Goal: Information Seeking & Learning: Learn about a topic

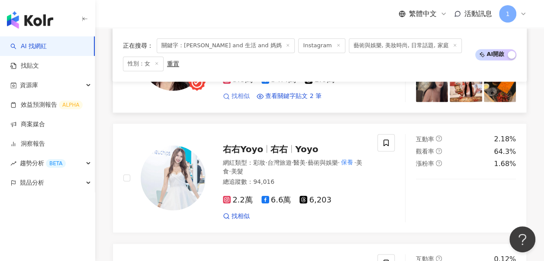
scroll to position [835, 0]
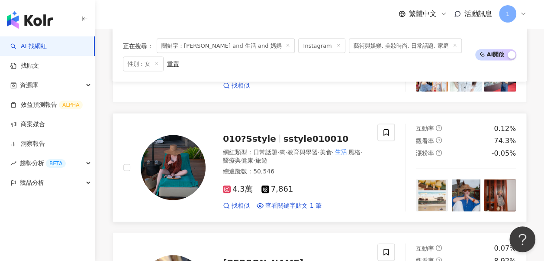
click at [271, 133] on span "010?Sstyle" at bounding box center [253, 138] width 61 height 10
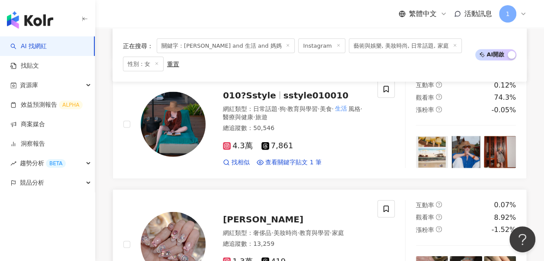
scroll to position [1052, 0]
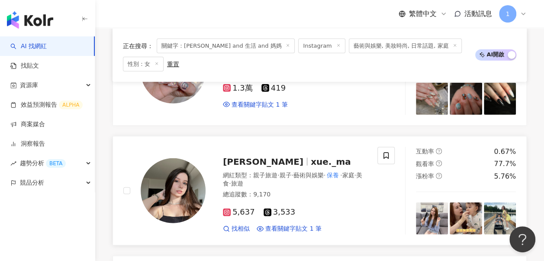
click at [311, 156] on span "xue._ma" at bounding box center [331, 161] width 40 height 10
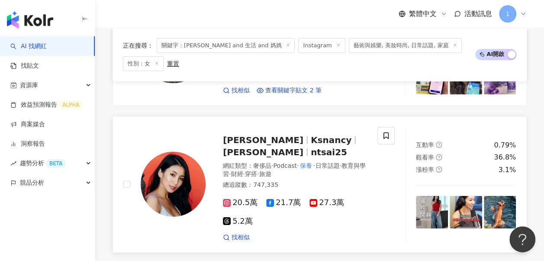
scroll to position [1441, 0]
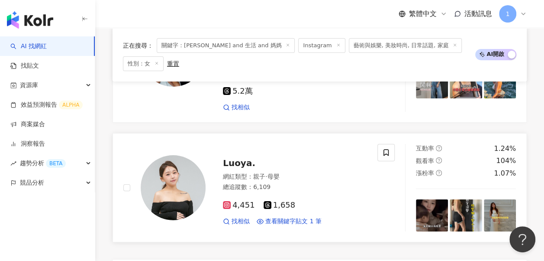
click at [241, 158] on span "Luoya." at bounding box center [239, 163] width 32 height 10
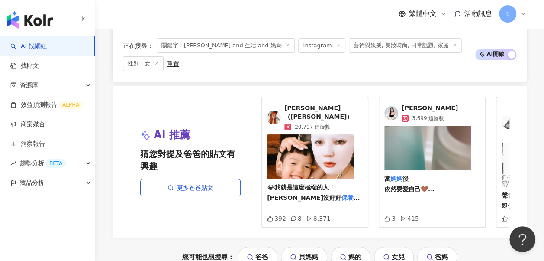
scroll to position [1657, 0]
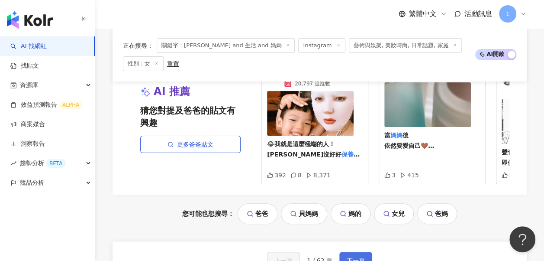
click at [357, 257] on span "下一頁" at bounding box center [356, 260] width 18 height 7
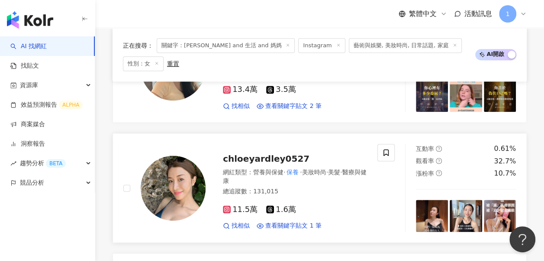
scroll to position [303, 0]
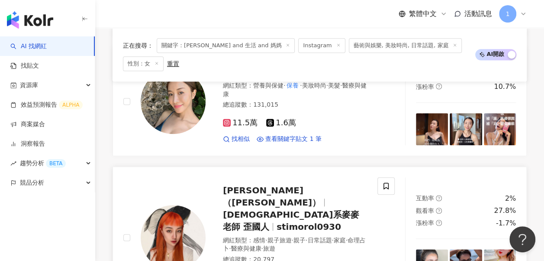
click at [277, 185] on span "郭雨寧（麥麥老師）" at bounding box center [272, 196] width 98 height 23
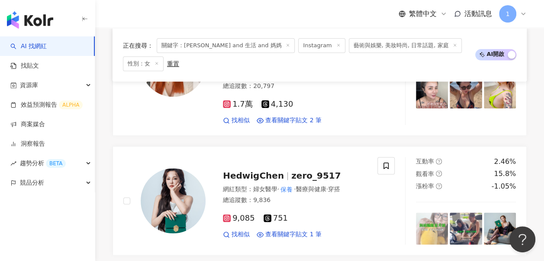
scroll to position [519, 0]
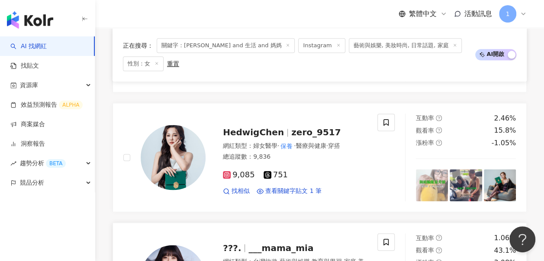
click at [244, 242] on span "???." at bounding box center [236, 247] width 26 height 10
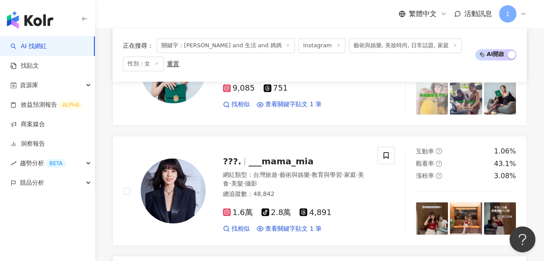
scroll to position [692, 0]
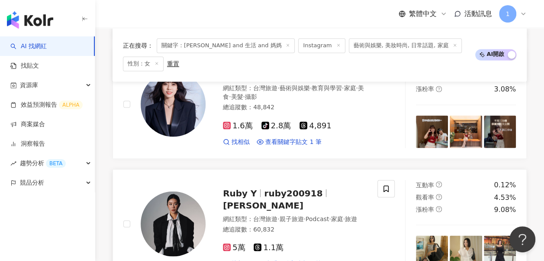
click at [245, 187] on span "Ruby Y" at bounding box center [240, 192] width 34 height 10
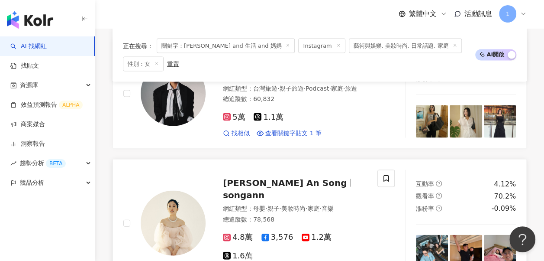
click at [277, 177] on span "宋安 An Song" at bounding box center [288, 182] width 131 height 10
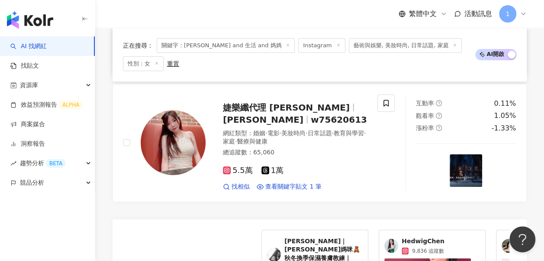
scroll to position [1688, 0]
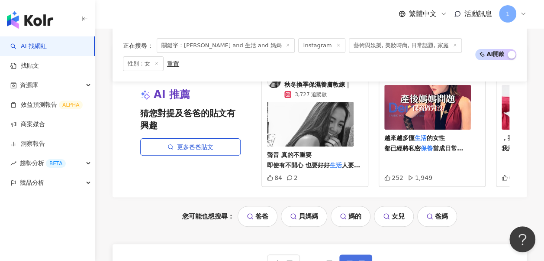
click at [354, 259] on span "下一頁" at bounding box center [356, 262] width 18 height 7
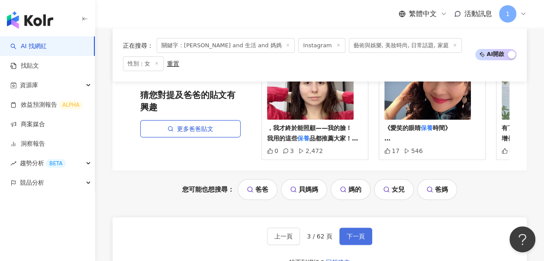
click at [361, 227] on button "下一頁" at bounding box center [355, 235] width 33 height 17
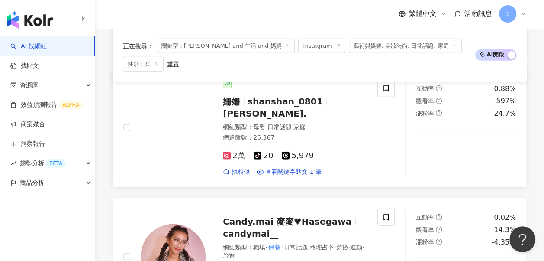
scroll to position [952, 0]
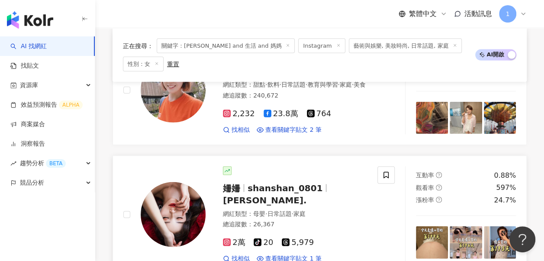
click at [352, 209] on div "網紅類型 ： 母嬰 · 日常話題 · 家庭 總追蹤數 ： 26,367" at bounding box center [295, 219] width 144 height 21
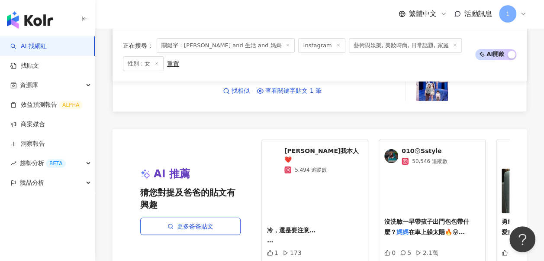
scroll to position [1688, 0]
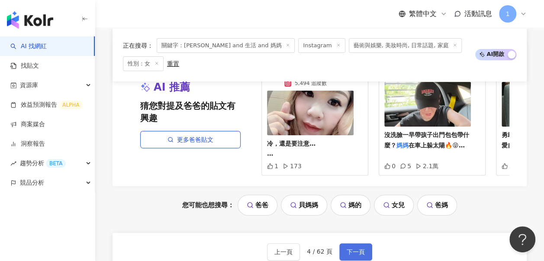
click at [350, 248] on span "下一頁" at bounding box center [356, 251] width 18 height 7
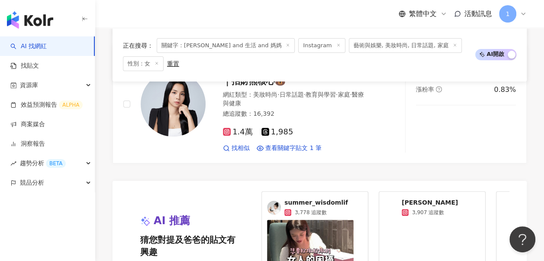
scroll to position [1731, 0]
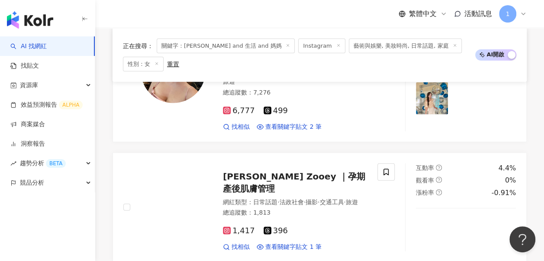
scroll to position [1311, 0]
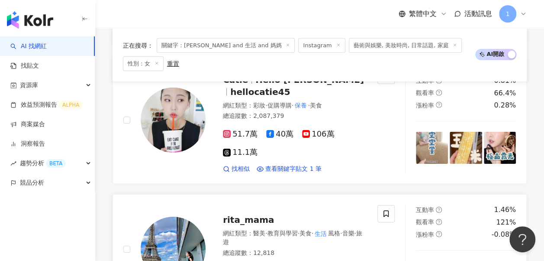
click at [263, 229] on div "網紅類型 ： 醫美 · 教育與學習 · 美食 · 生活 風格 · 音樂 · 旅遊" at bounding box center [295, 237] width 144 height 17
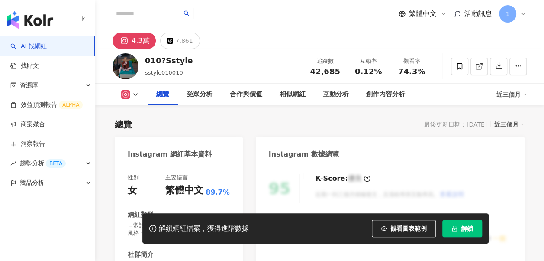
scroll to position [87, 0]
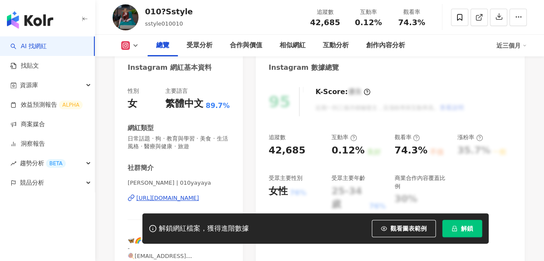
click at [159, 196] on div "https://www.instagram.com/010yayaya/" at bounding box center [167, 198] width 63 height 8
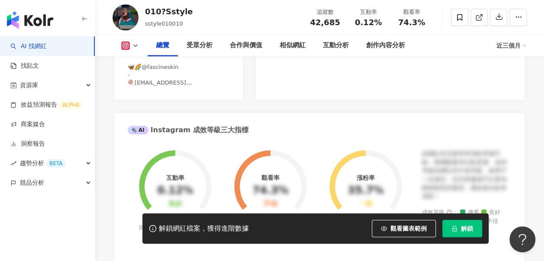
scroll to position [0, 0]
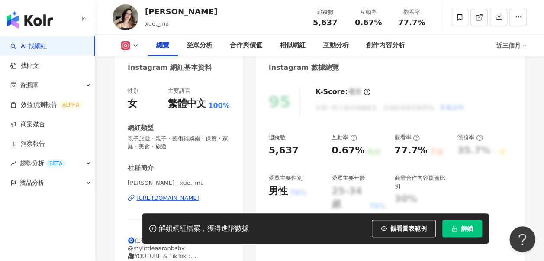
click at [167, 191] on div "李薛瑪 | xue._ma https://www.instagram.com/xue._ma/" at bounding box center [179, 204] width 102 height 51
click at [167, 196] on div "https://www.instagram.com/xue._ma/" at bounding box center [167, 198] width 63 height 8
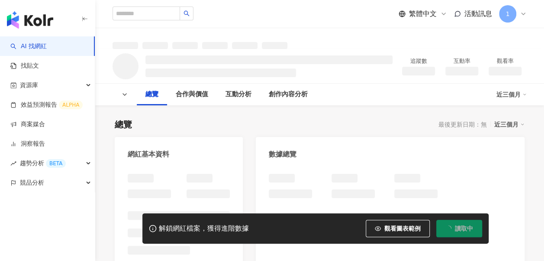
scroll to position [130, 0]
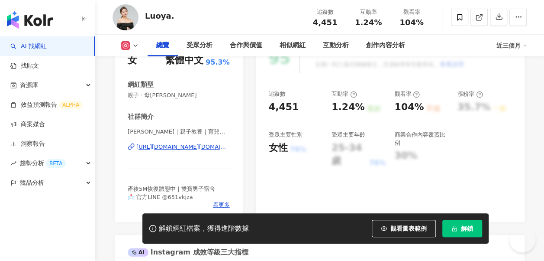
scroll to position [43, 0]
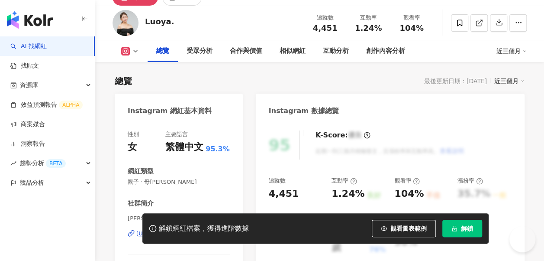
click at [183, 229] on div "https://www.instagram.com/luoya.wu/" at bounding box center [182, 233] width 93 height 8
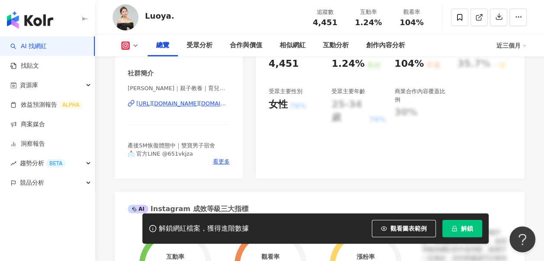
scroll to position [0, 0]
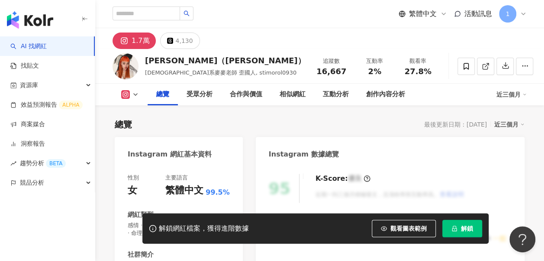
scroll to position [173, 0]
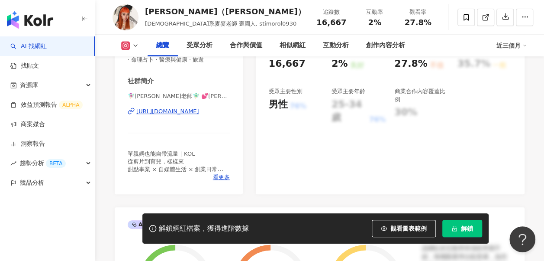
click at [187, 110] on div "[URL][DOMAIN_NAME]" at bounding box center [167, 111] width 63 height 8
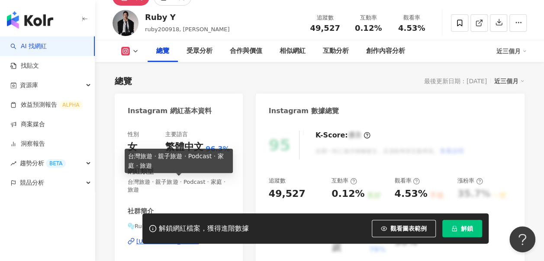
scroll to position [130, 0]
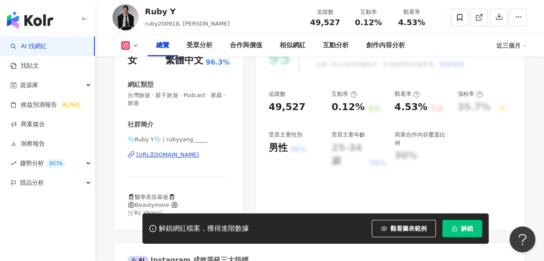
click at [167, 155] on div "https://www.instagram.com/rubyyang_____/" at bounding box center [167, 155] width 63 height 8
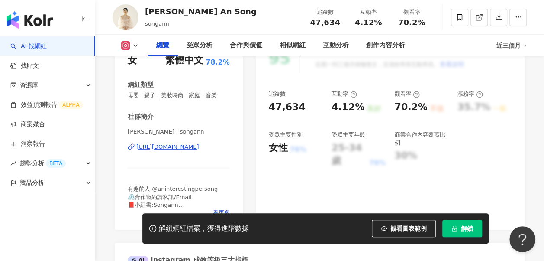
click at [175, 146] on div "https://www.instagram.com/songann/" at bounding box center [167, 147] width 63 height 8
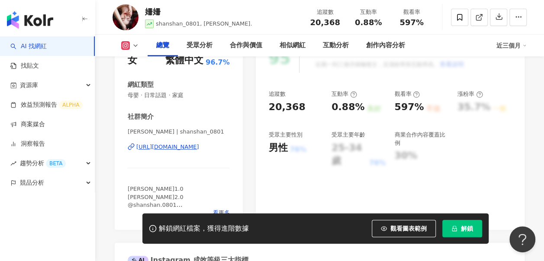
click at [177, 147] on div "https://www.instagram.com/shanshan_0801/" at bounding box center [167, 147] width 63 height 8
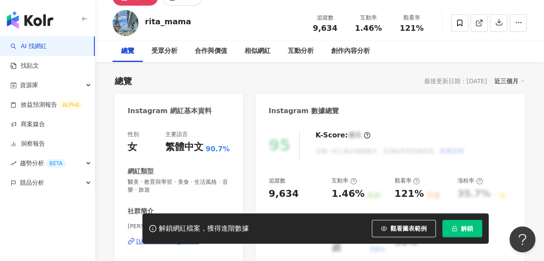
scroll to position [130, 0]
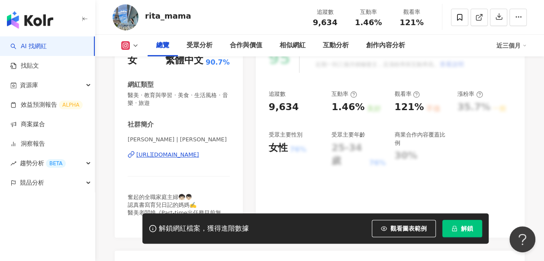
click at [166, 156] on div "[URL][DOMAIN_NAME]" at bounding box center [167, 155] width 63 height 8
